Goal: Register for event/course

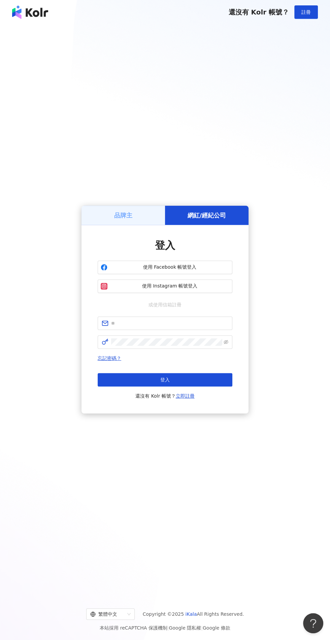
click at [190, 225] on div "網紅/經紀公司" at bounding box center [206, 215] width 83 height 19
click at [160, 289] on span "使用 Instagram 帳號登入" at bounding box center [169, 286] width 119 height 7
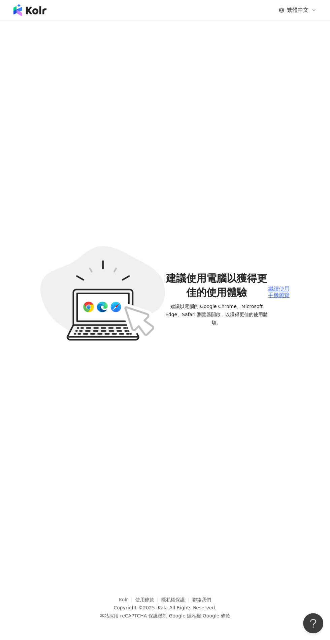
click at [283, 298] on div "繼續使用手機瀏覽" at bounding box center [279, 292] width 22 height 12
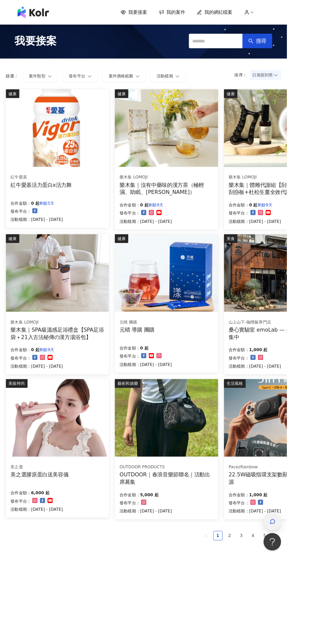
click at [323, 610] on div "button" at bounding box center [313, 600] width 20 height 20
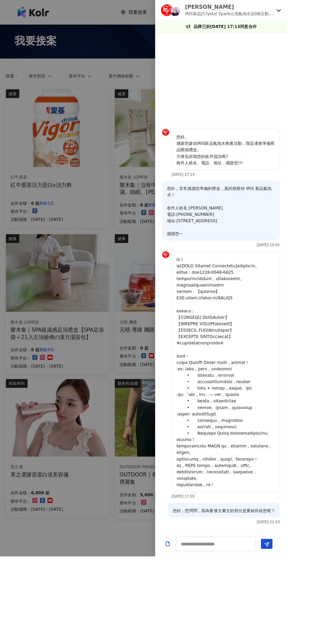
click at [189, 639] on div at bounding box center [165, 320] width 330 height 640
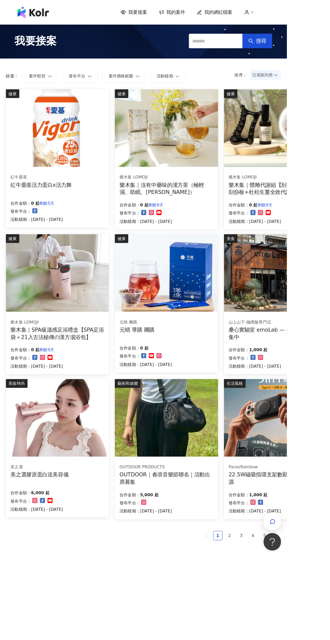
click at [30, 212] on div "紅牛愛基活力蛋白x活力舞" at bounding box center [47, 212] width 70 height 8
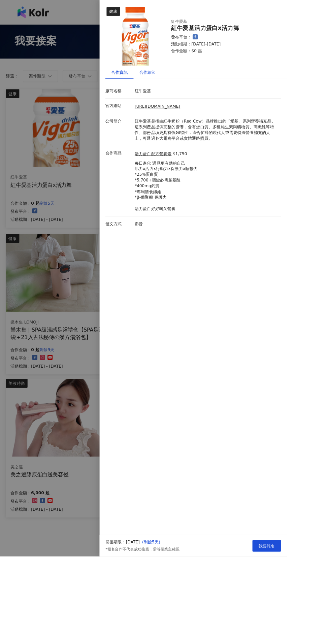
click at [179, 86] on div "合作細節" at bounding box center [169, 82] width 19 height 7
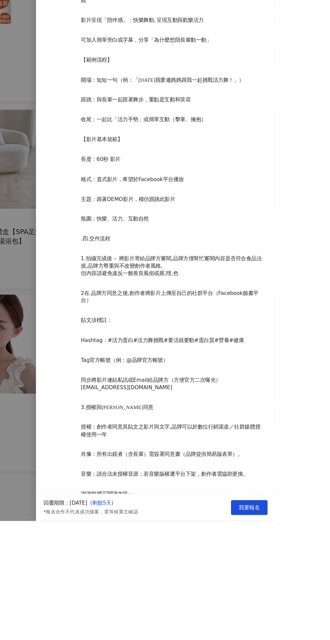
scroll to position [64, 0]
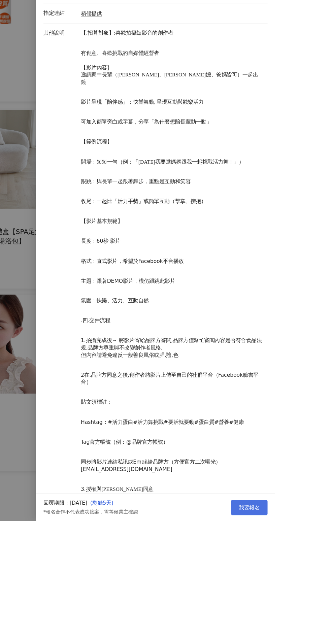
click at [316, 630] on span "我要報名" at bounding box center [306, 627] width 19 height 5
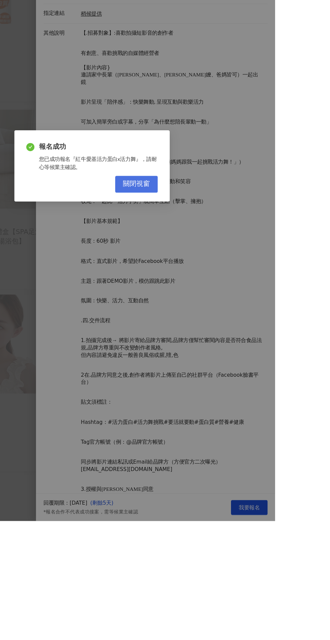
click at [224, 344] on button "關閉視窗" at bounding box center [205, 336] width 38 height 15
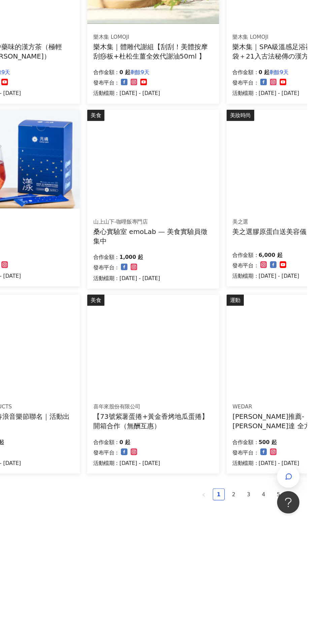
scroll to position [0, 0]
